Goal: Communication & Community: Connect with others

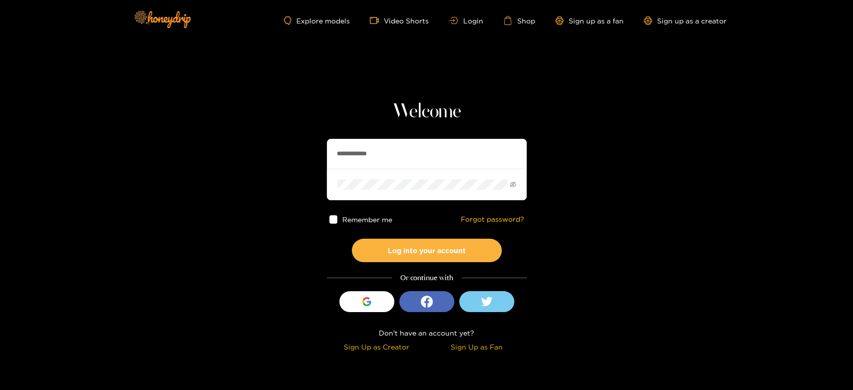
drag, startPoint x: 411, startPoint y: 158, endPoint x: 260, endPoint y: 151, distance: 151.1
click at [261, 151] on section "**********" at bounding box center [426, 177] width 853 height 355
paste input "text"
type input "*******"
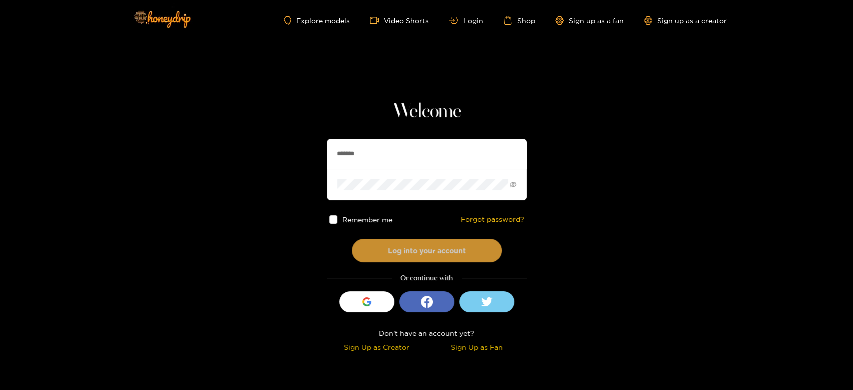
click at [412, 251] on button "Log into your account" at bounding box center [427, 250] width 150 height 23
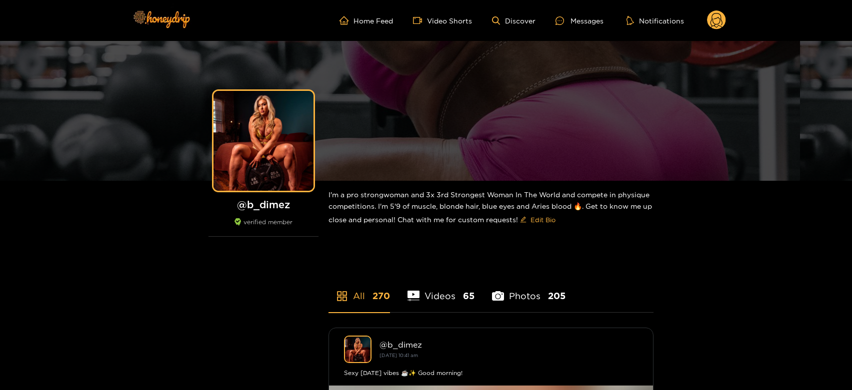
click at [592, 27] on ul "Home Feed Video Shorts Discover Messages Notifications" at bounding box center [532, 20] width 386 height 20
click at [586, 22] on div "Messages" at bounding box center [579, 20] width 48 height 11
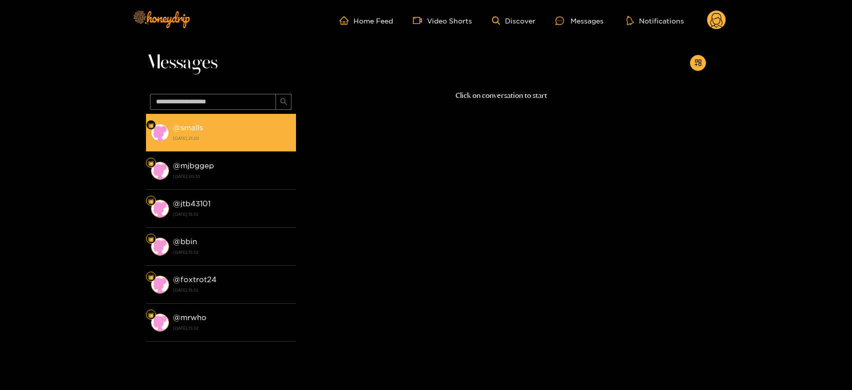
click at [184, 134] on strong "[DATE] 21:20" at bounding box center [232, 138] width 118 height 9
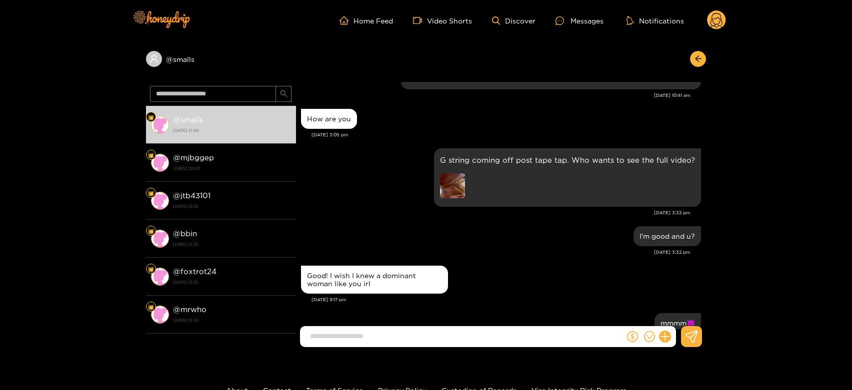
scroll to position [797, 0]
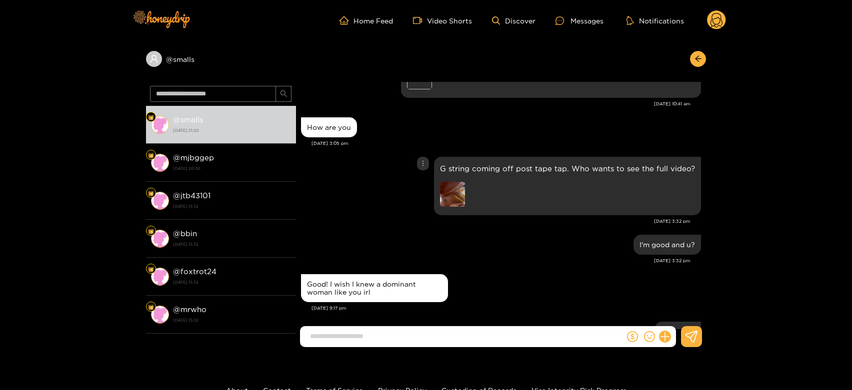
click at [450, 182] on img at bounding box center [452, 194] width 25 height 25
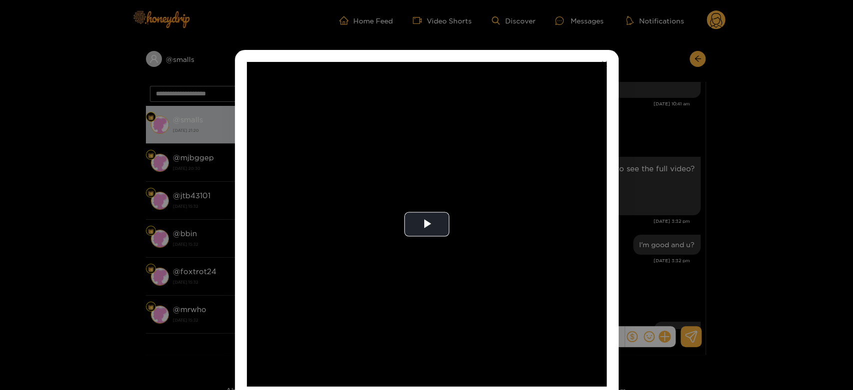
click at [450, 174] on video "Video Player" at bounding box center [427, 224] width 360 height 325
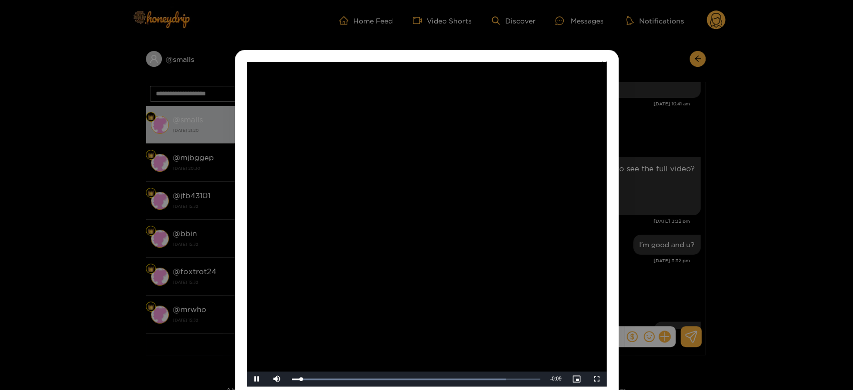
click at [450, 174] on video "Video Player" at bounding box center [427, 224] width 360 height 325
click at [705, 252] on div "**********" at bounding box center [426, 195] width 853 height 390
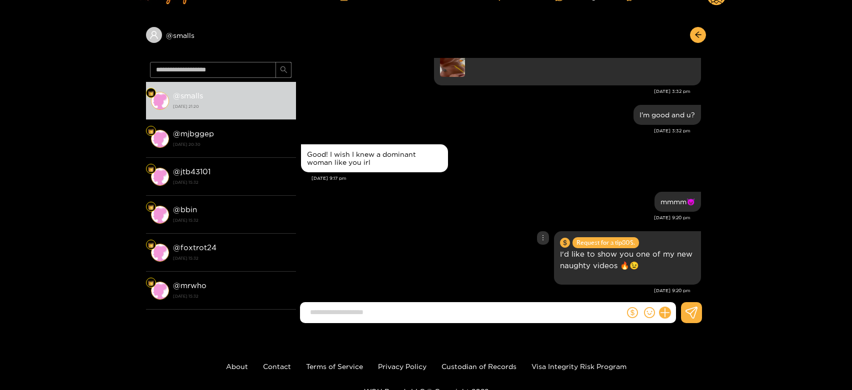
scroll to position [24, 0]
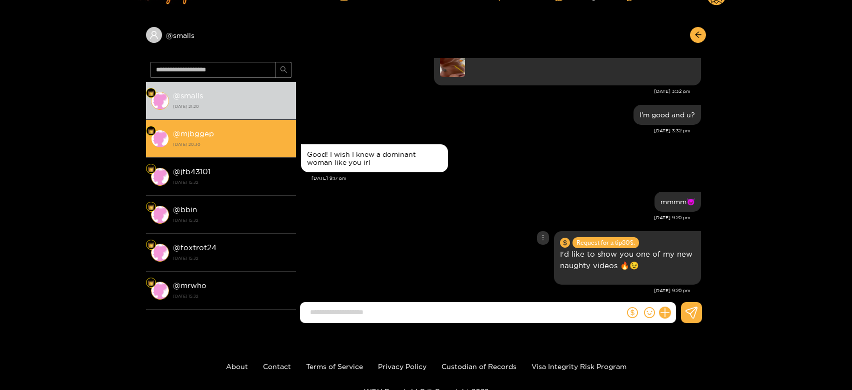
drag, startPoint x: 460, startPoint y: 247, endPoint x: 248, endPoint y: 129, distance: 241.8
click at [248, 129] on div "@ mjbggep [DATE] 20:30" at bounding box center [232, 138] width 118 height 22
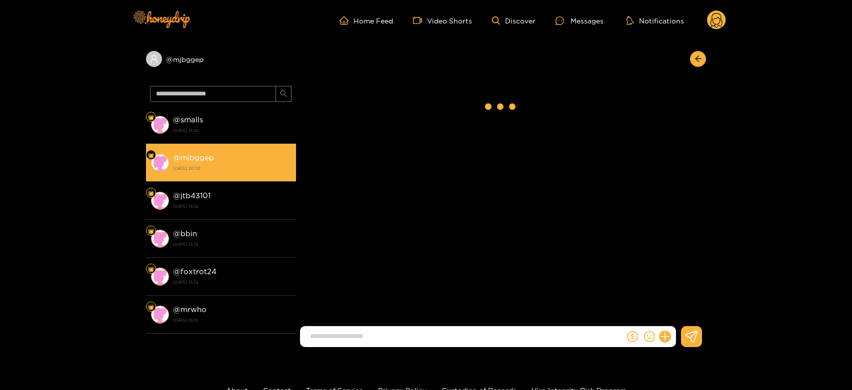
click at [248, 129] on strong "[DATE] 21:20" at bounding box center [232, 130] width 118 height 9
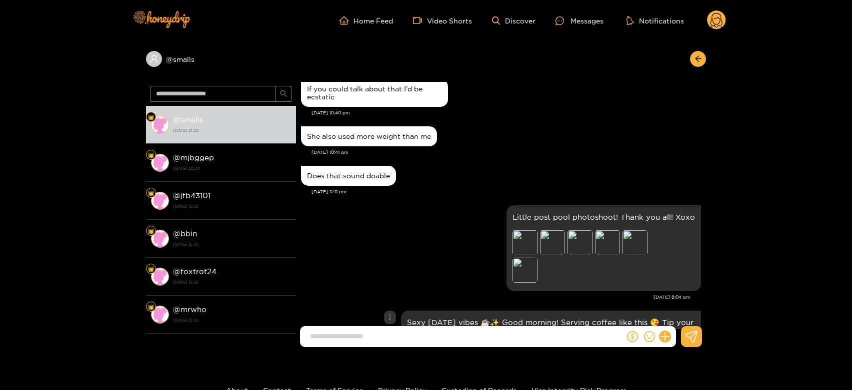
scroll to position [512, 0]
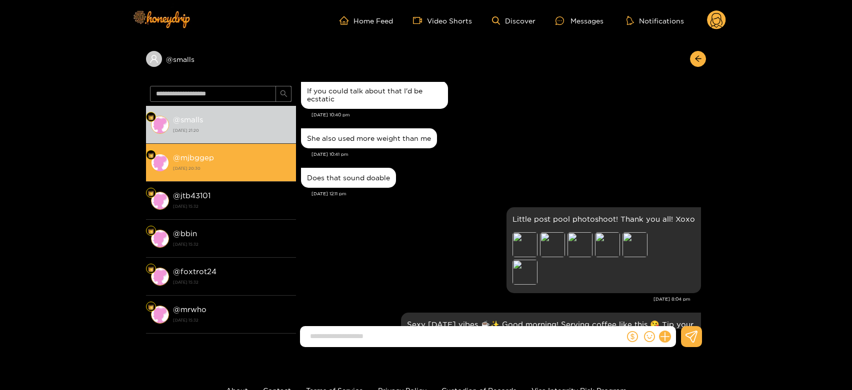
click at [211, 155] on strong "@ mjbggep" at bounding box center [193, 157] width 41 height 8
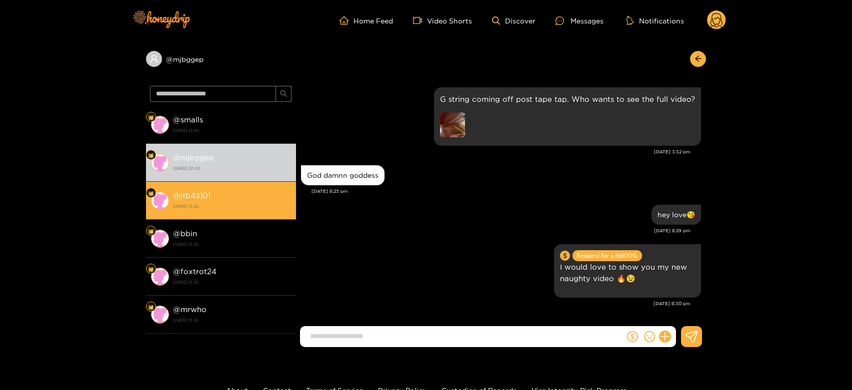
click at [217, 203] on strong "[DATE] 15:32" at bounding box center [232, 206] width 118 height 9
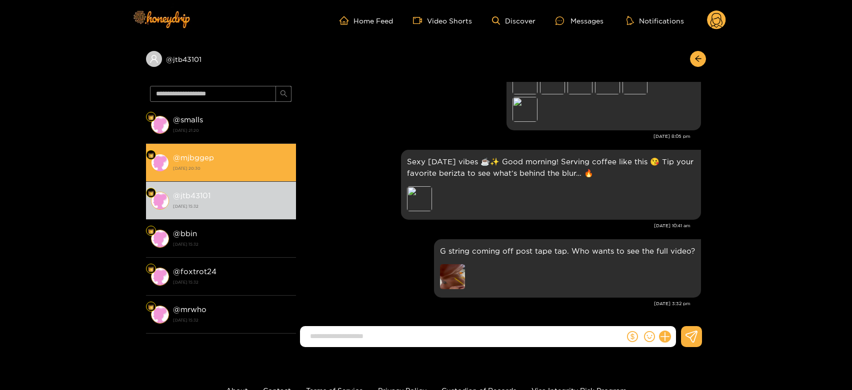
click at [239, 152] on div "@ mjbggep [DATE] 20:30" at bounding box center [232, 162] width 118 height 22
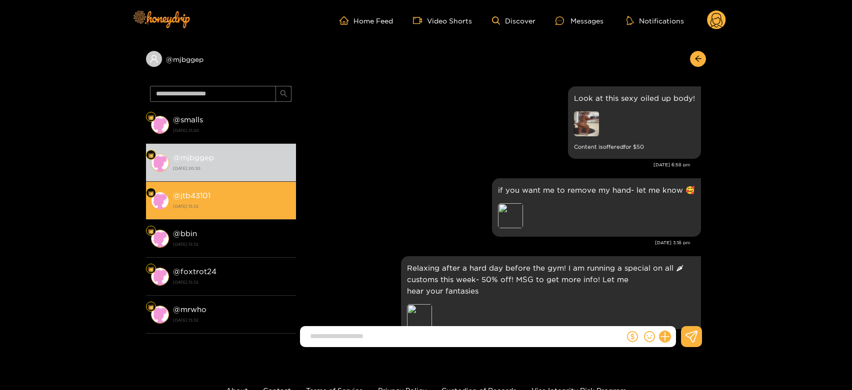
scroll to position [932, 0]
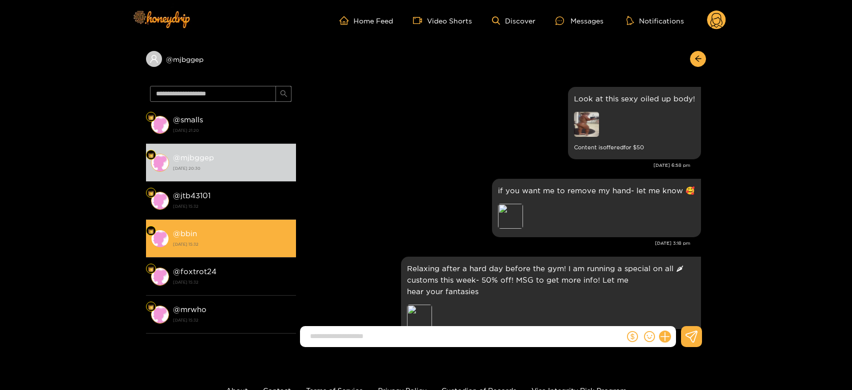
click at [218, 223] on li "@ bbin [DATE] 15:32" at bounding box center [221, 239] width 150 height 38
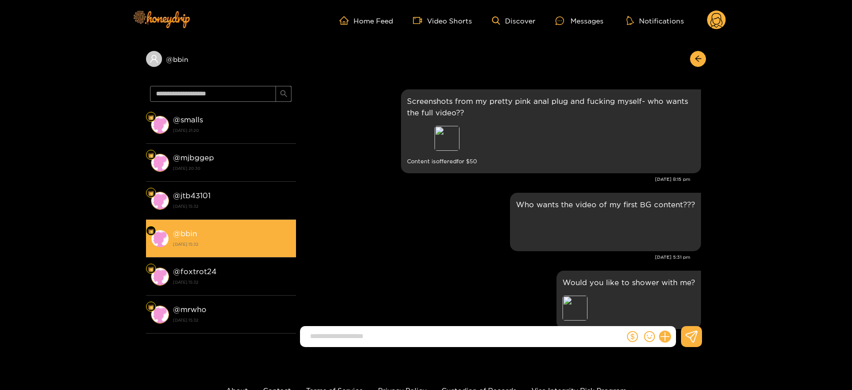
scroll to position [1947, 0]
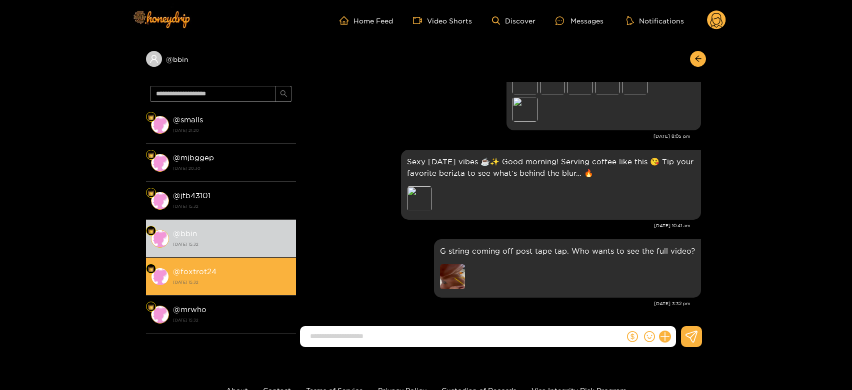
click at [226, 270] on div "@ foxtrot24 [DATE] 15:32" at bounding box center [232, 276] width 118 height 22
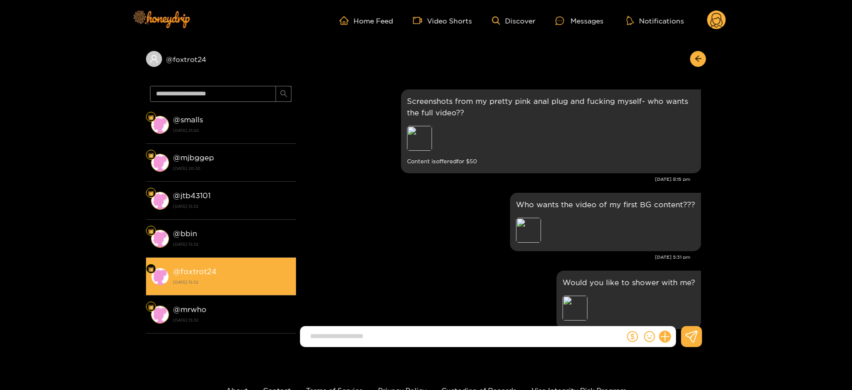
scroll to position [1947, 0]
